Goal: Check status

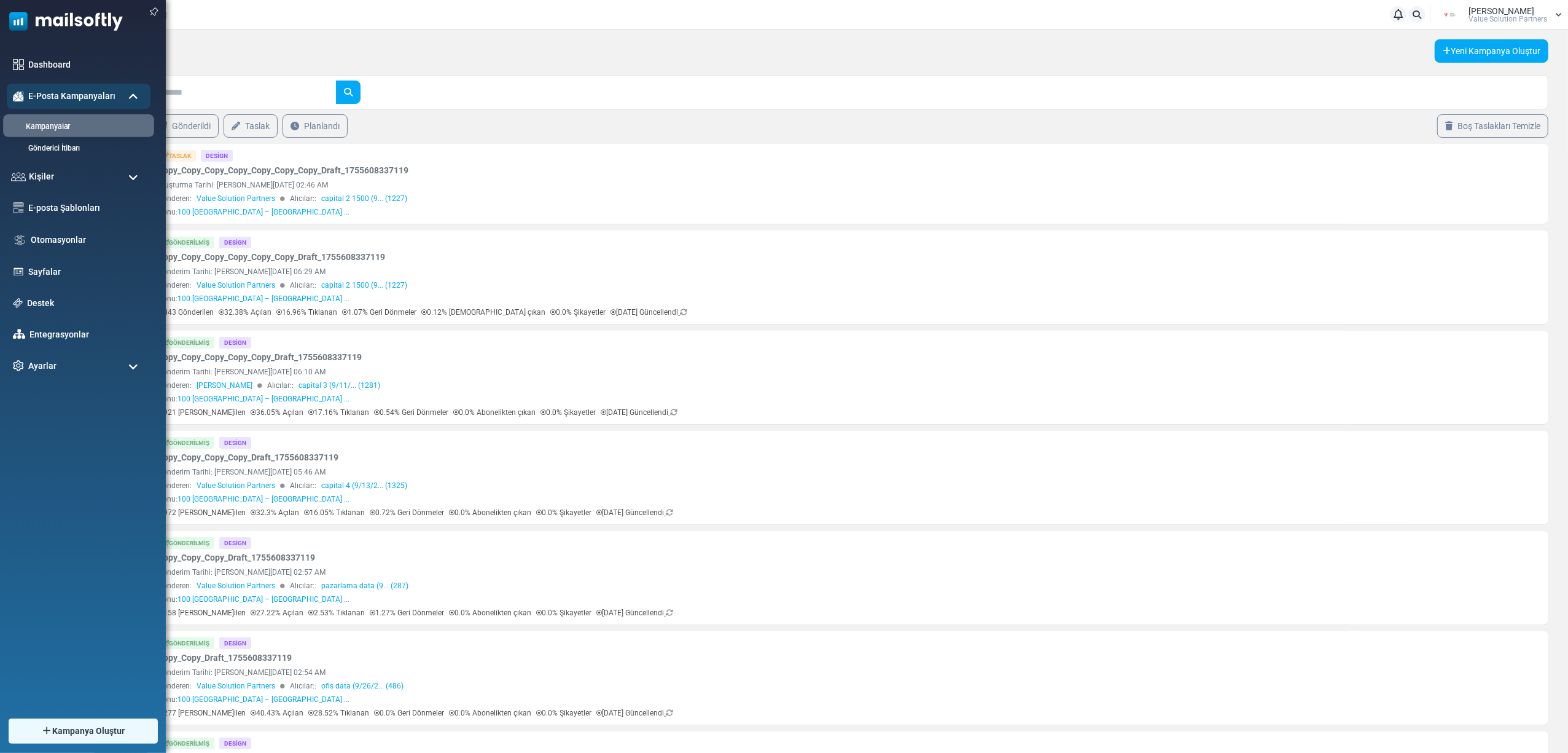
click at [52, 119] on li "Kampanyalar" at bounding box center [79, 126] width 151 height 23
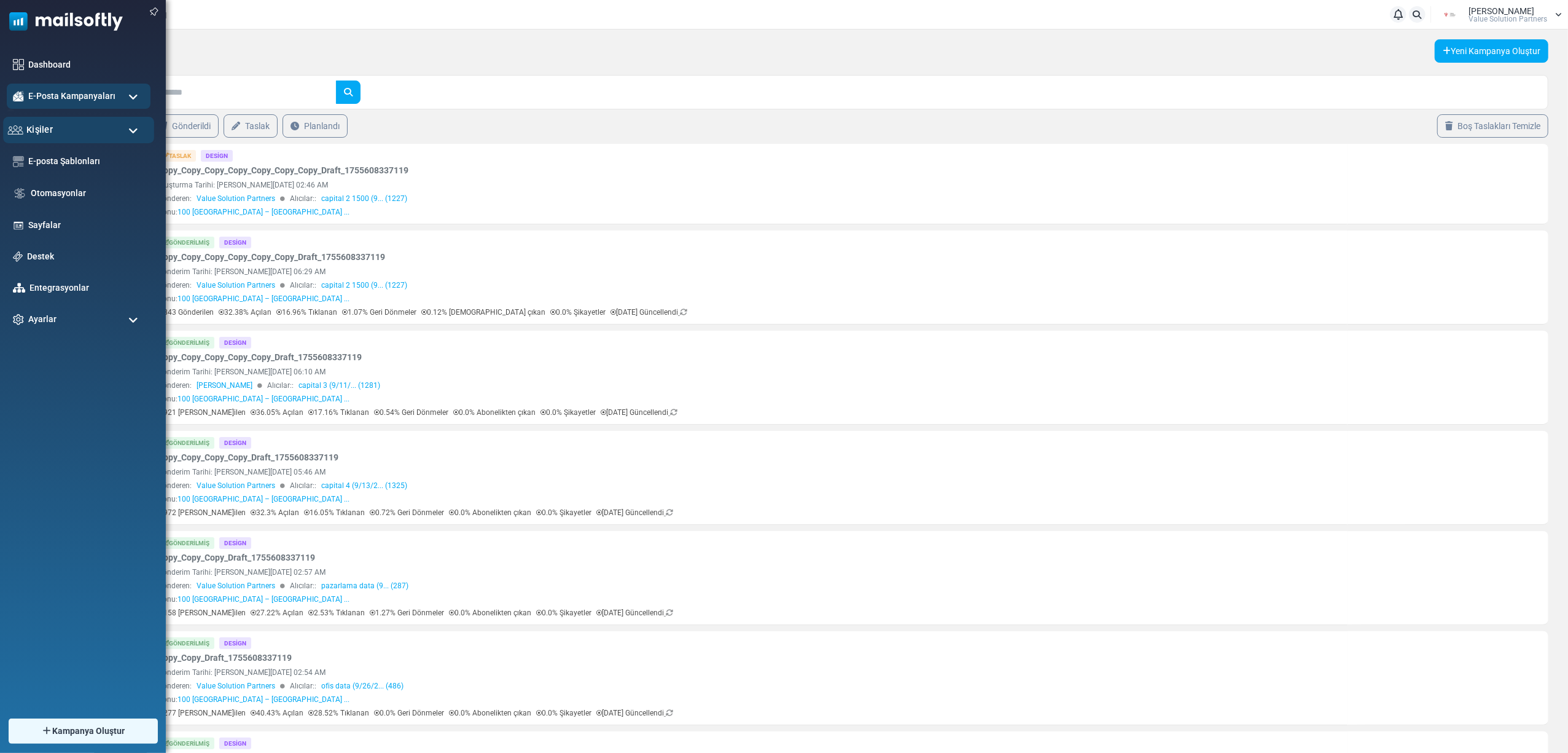
click at [52, 126] on div "Kişiler" at bounding box center [79, 130] width 151 height 27
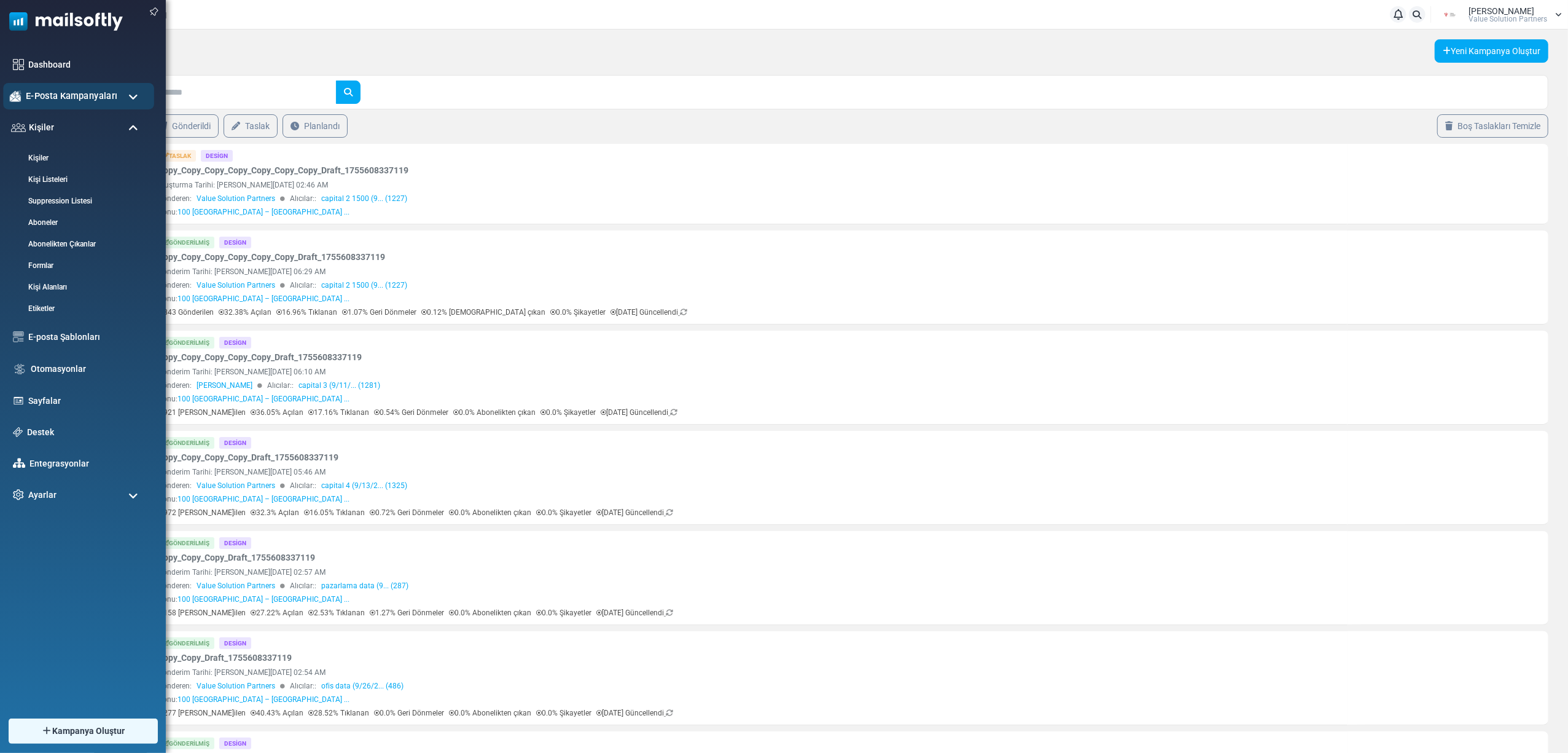
click at [58, 102] on span "E-Posta Kampanyaları" at bounding box center [71, 96] width 91 height 14
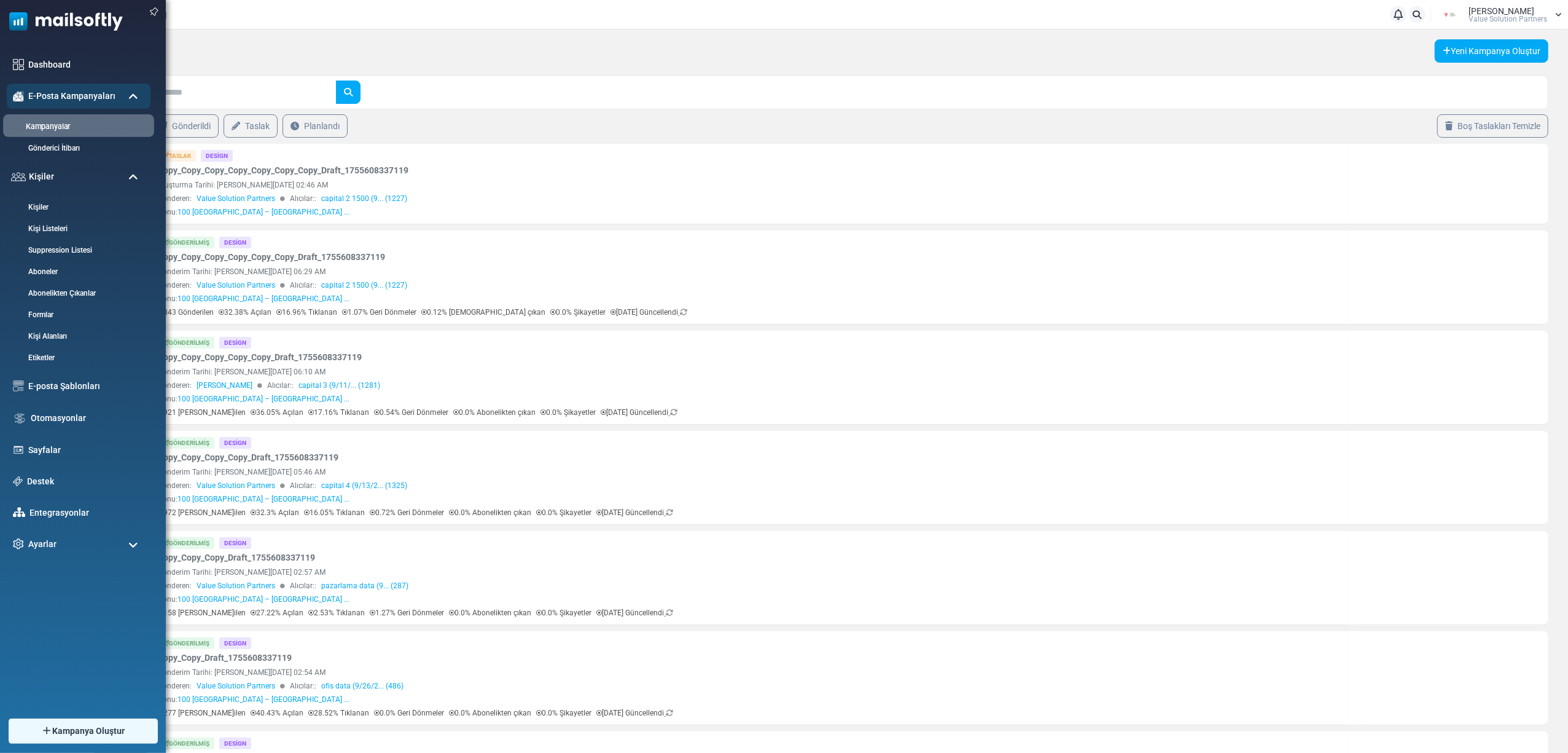
click at [55, 130] on link "Kampanyalar" at bounding box center [76, 127] width 148 height 12
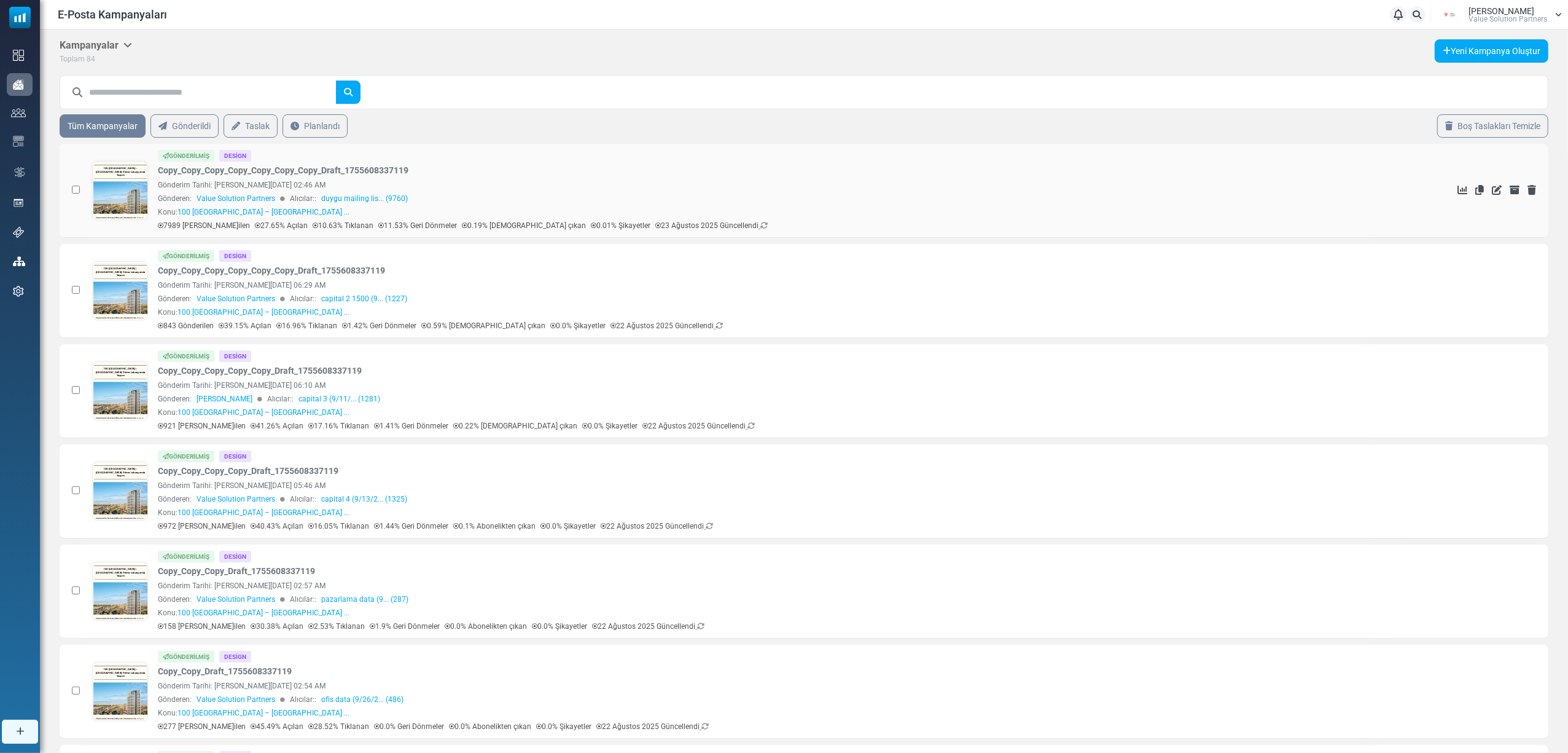
click at [118, 194] on link at bounding box center [120, 225] width 55 height 127
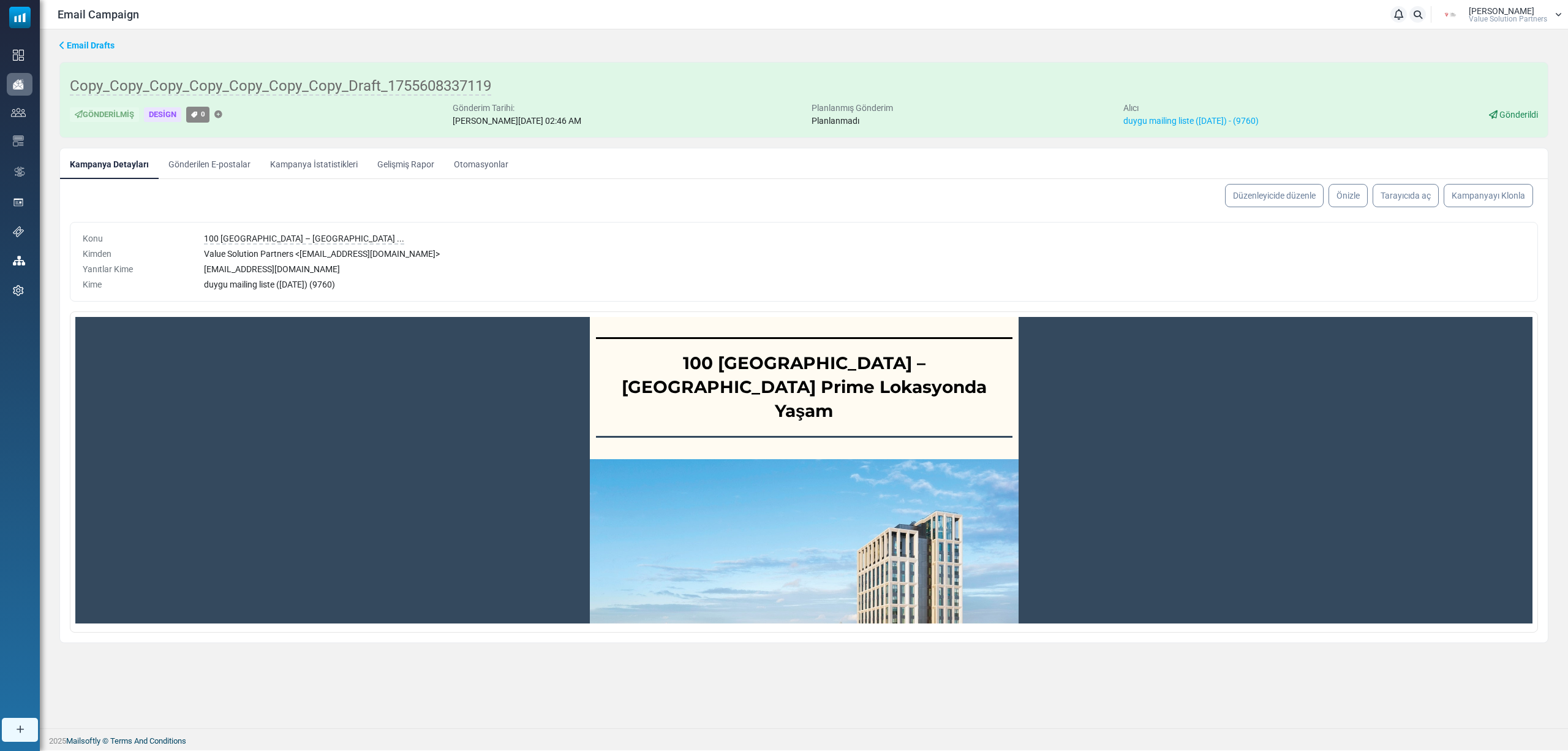
click at [348, 165] on link "Kampanya İstatistikleri" at bounding box center [313, 163] width 107 height 31
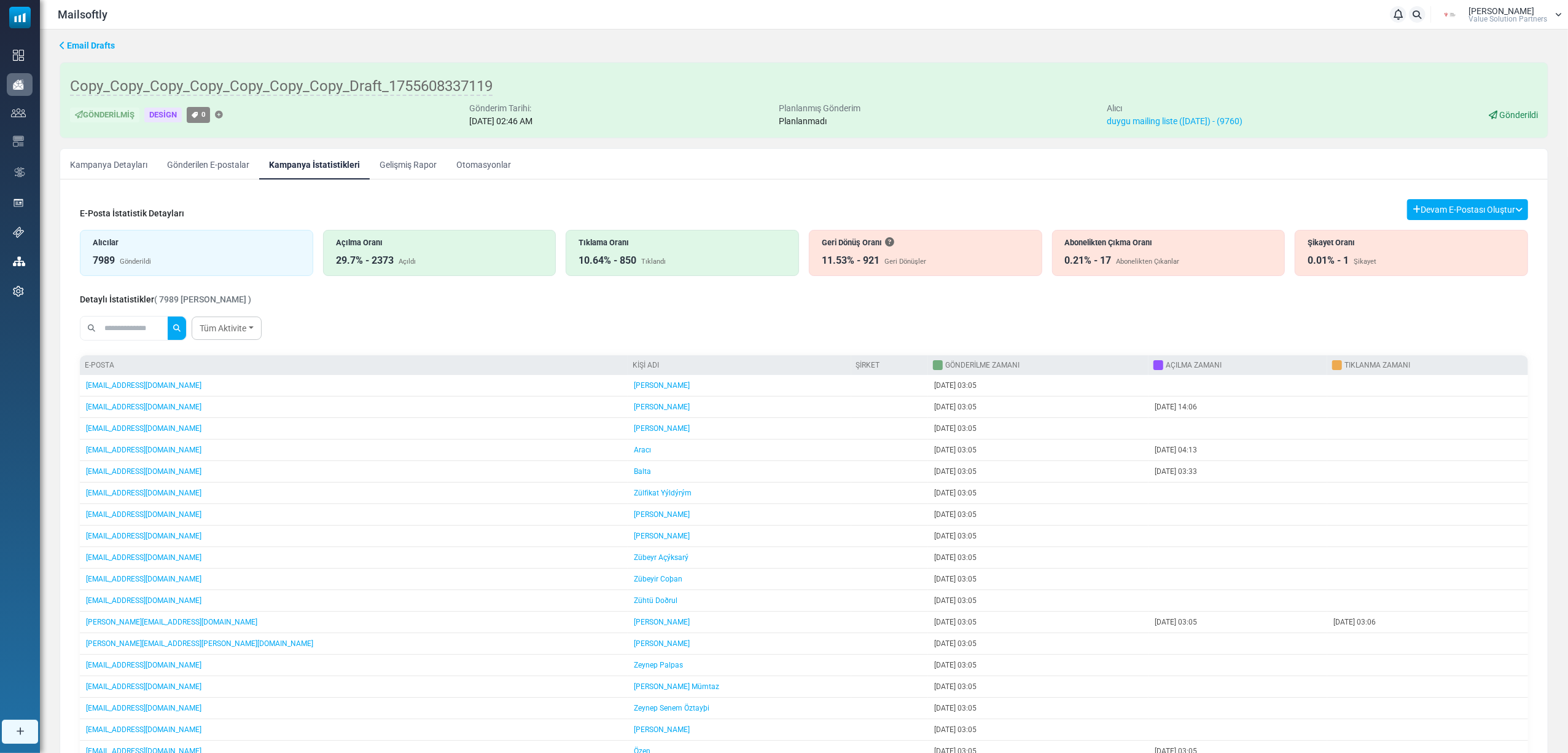
click at [875, 249] on div "Geri Dönüş Oranı" at bounding box center [926, 242] width 207 height 12
